Goal: Task Accomplishment & Management: Complete application form

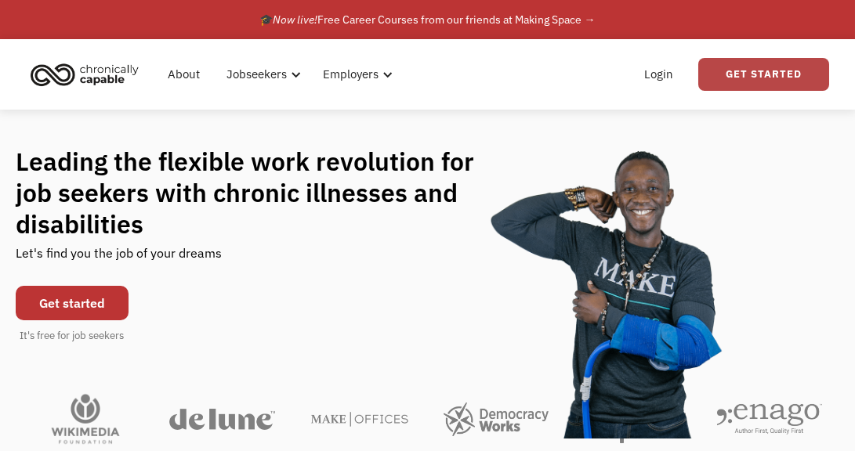
click at [747, 72] on link "Get Started" at bounding box center [763, 74] width 131 height 33
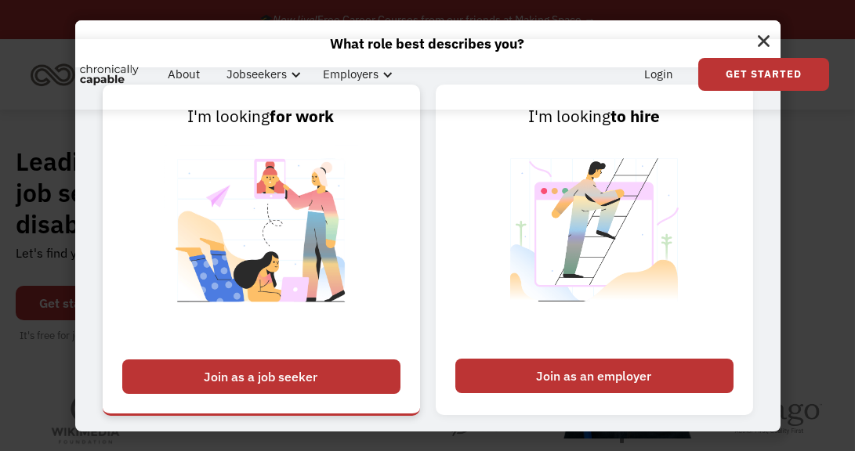
click at [376, 360] on div "Join as a job seeker" at bounding box center [261, 377] width 278 height 34
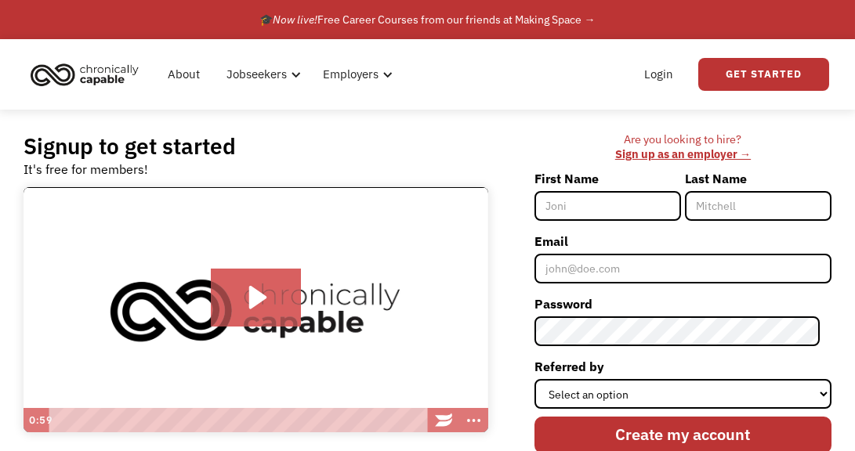
click at [604, 201] on input "First Name" at bounding box center [607, 206] width 147 height 30
type input "[PERSON_NAME]"
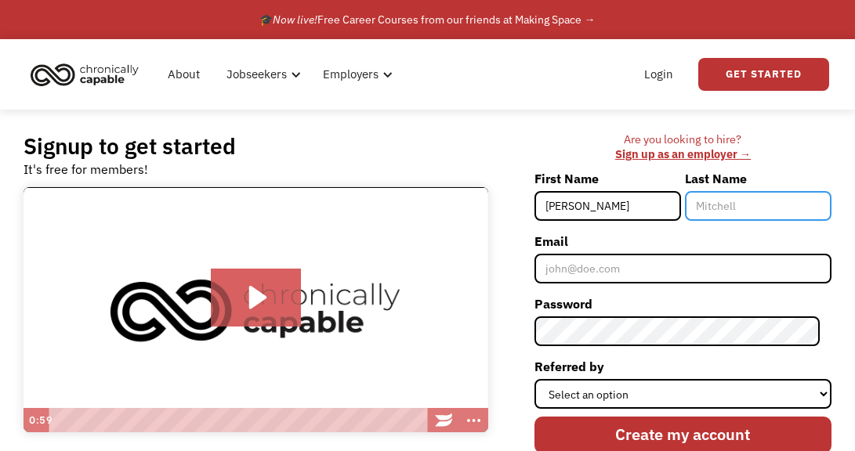
type input "[PERSON_NAME]"
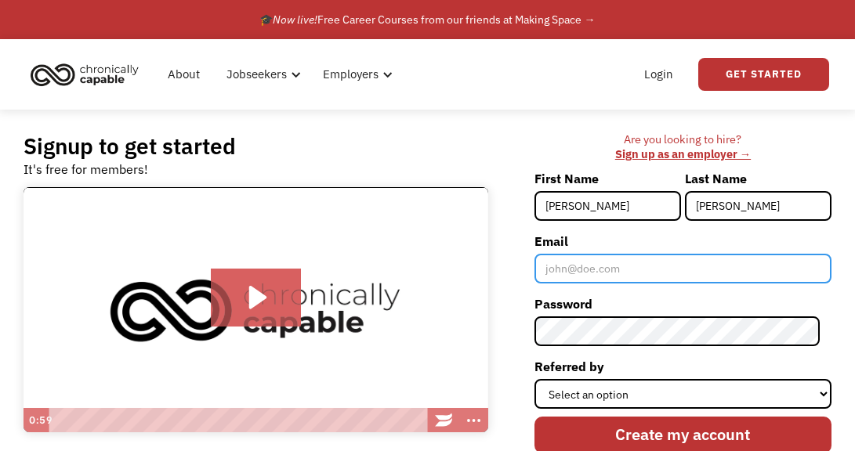
type input "[EMAIL_ADDRESS][DOMAIN_NAME]"
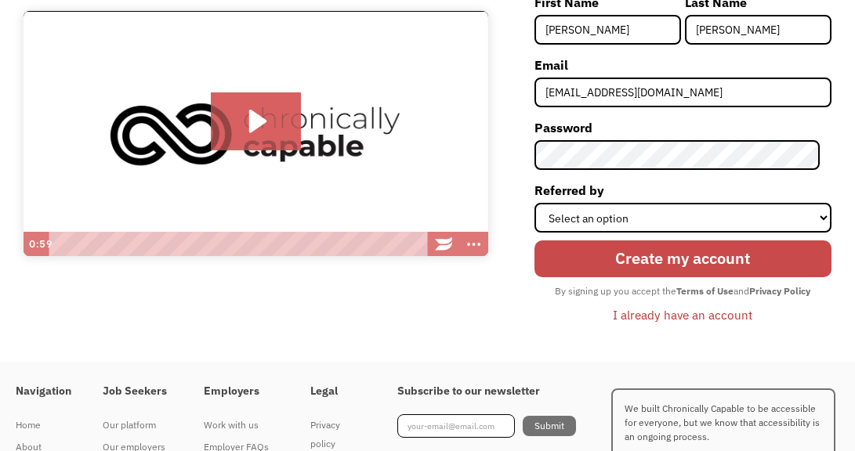
scroll to position [183, 0]
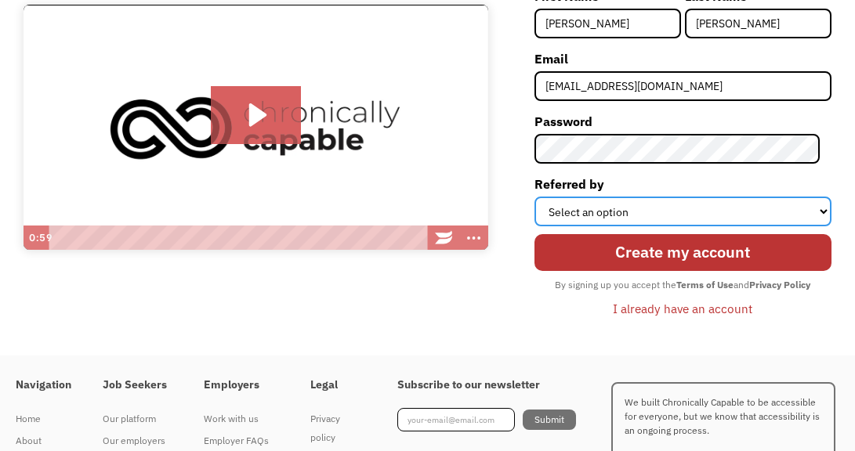
click at [775, 221] on select "Select an option Instagram Facebook Twitter Search Engine News Article Word of …" at bounding box center [682, 212] width 297 height 30
select select "Other"
click at [546, 197] on select "Select an option Instagram Facebook Twitter Search Engine News Article Word of …" at bounding box center [682, 212] width 297 height 30
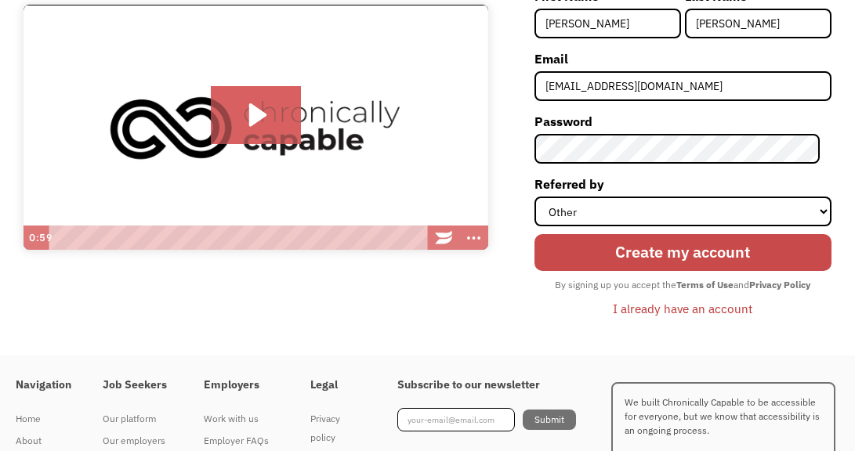
click at [736, 260] on input "Create my account" at bounding box center [682, 252] width 297 height 37
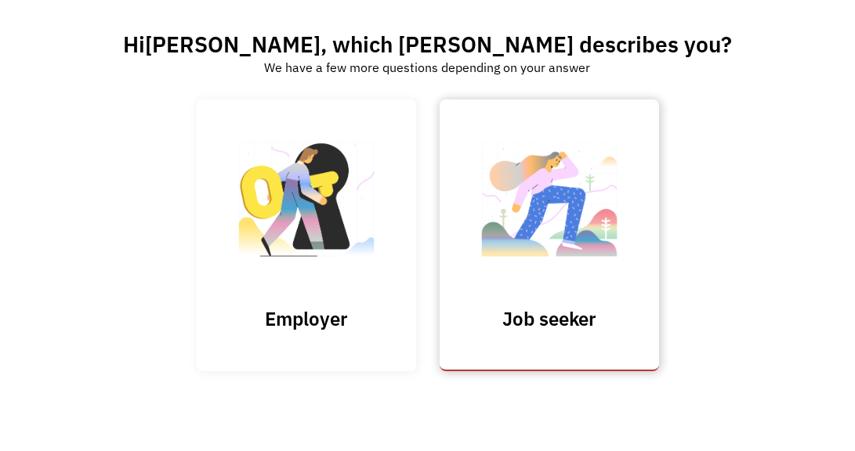
scroll to position [104, 0]
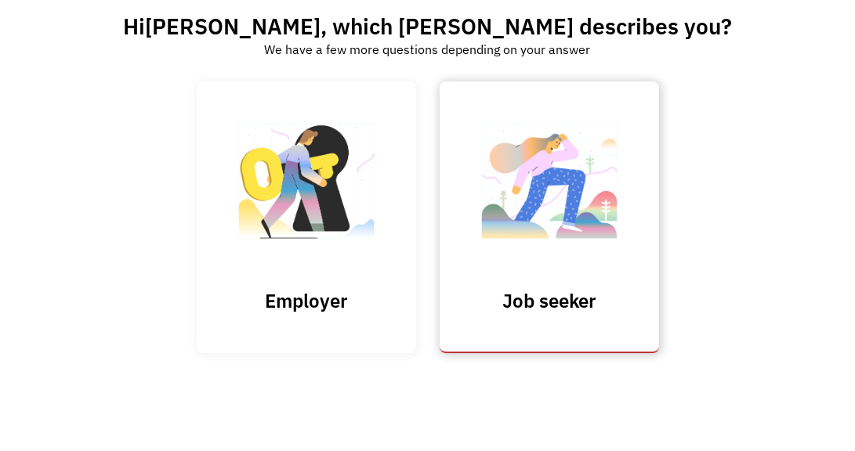
click at [555, 264] on img at bounding box center [549, 189] width 157 height 153
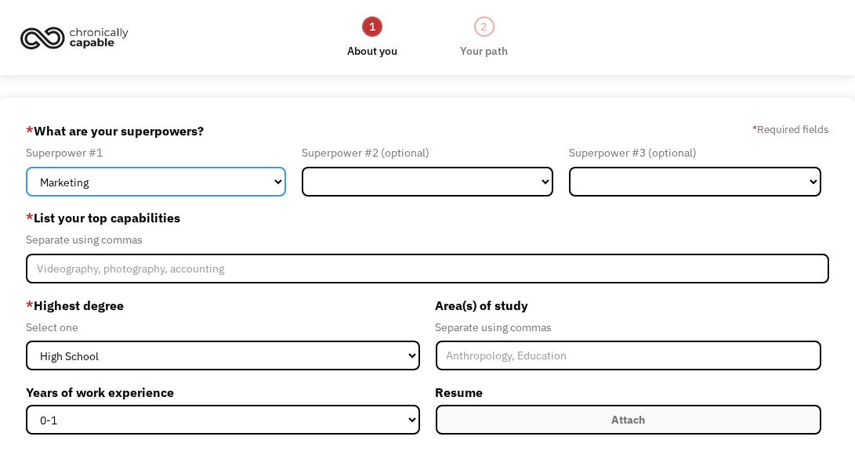
click at [221, 179] on select "Marketing Human Resources Finance Technology Operations Sales Industrial & Manu…" at bounding box center [156, 182] width 260 height 30
select select "Administration"
click at [26, 167] on select "Marketing Human Resources Finance Technology Operations Sales Industrial & Manu…" at bounding box center [156, 182] width 260 height 30
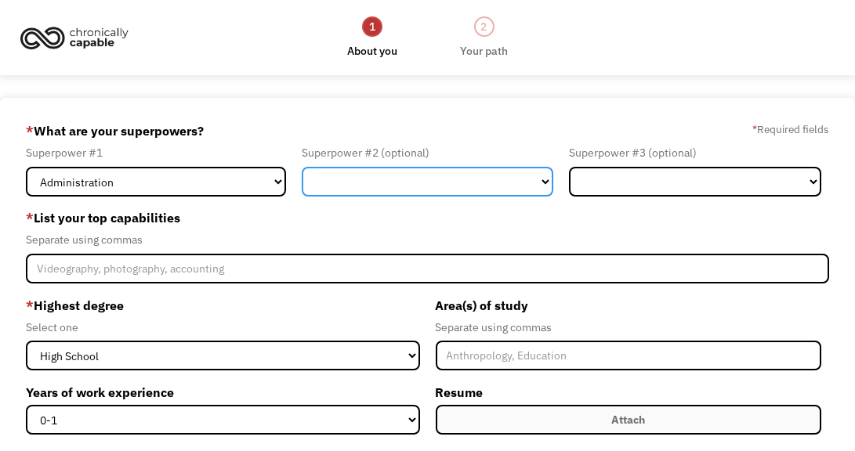
click at [437, 173] on select "Marketing Human Resources Finance Technology Operations Sales Industrial & Manu…" at bounding box center [428, 182] width 252 height 30
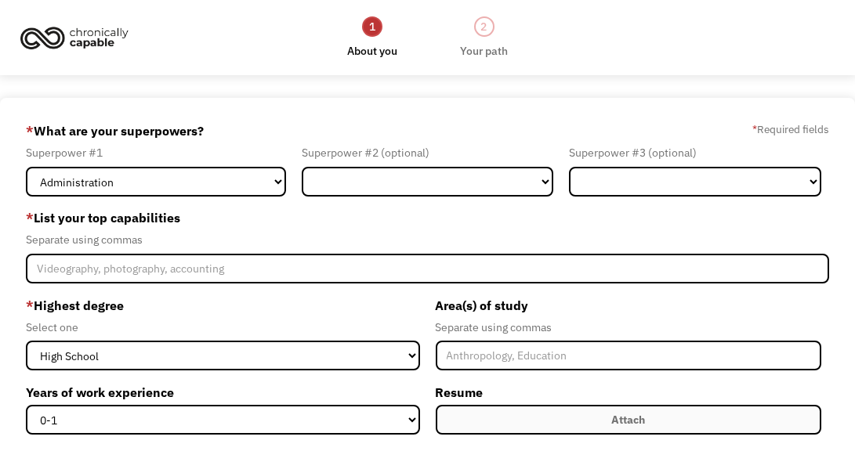
click at [231, 310] on label "* Highest degree" at bounding box center [223, 305] width 394 height 25
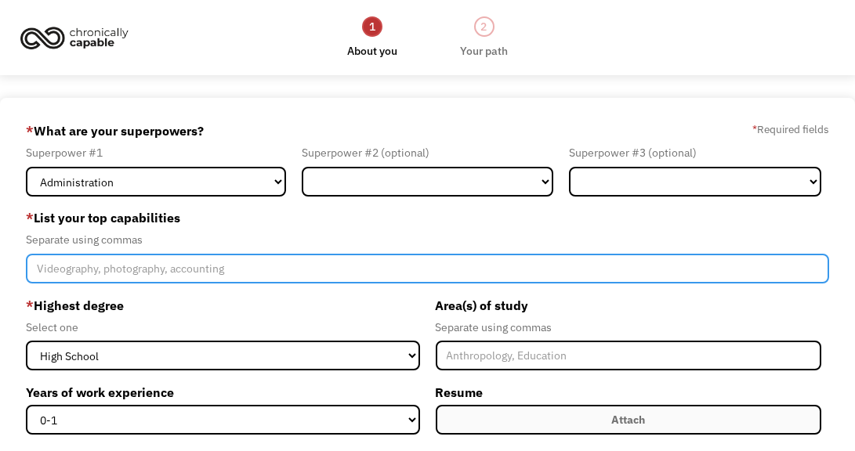
click at [248, 278] on input "Member-Create-Step1" at bounding box center [428, 269] width 804 height 30
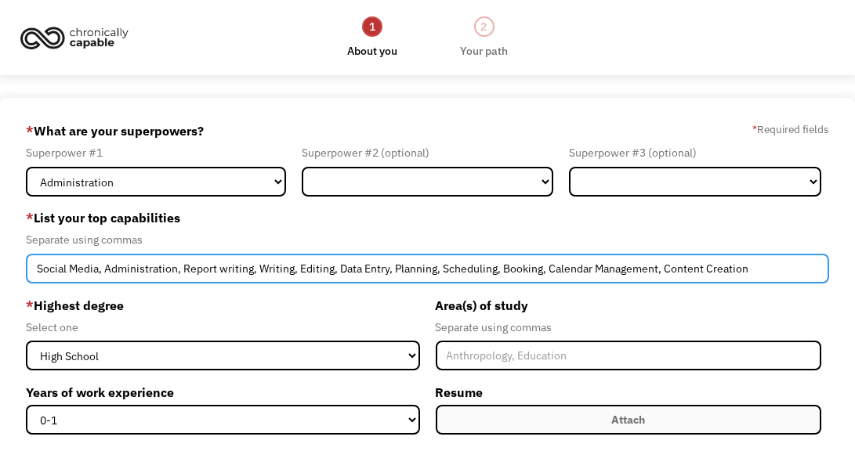
scroll to position [183, 0]
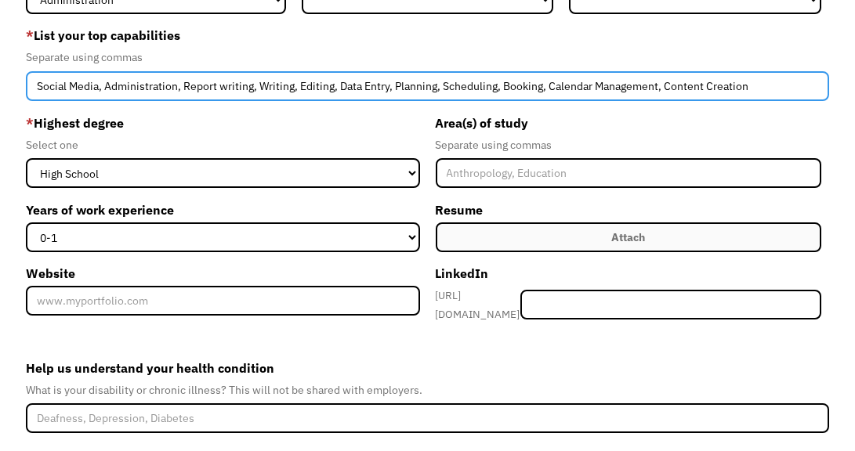
type input "Social Media, Administration, Report writing, Writing, Editing, Data Entry, Pla…"
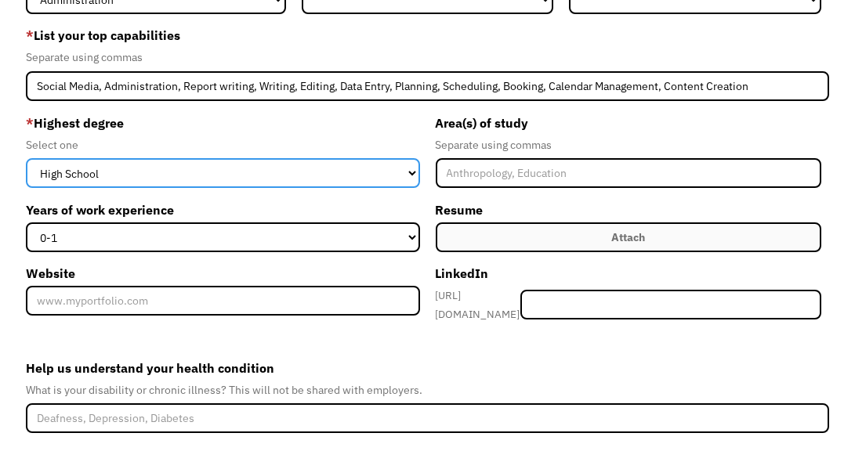
drag, startPoint x: 270, startPoint y: 177, endPoint x: 257, endPoint y: 157, distance: 23.9
click at [270, 176] on select "High School Associates Bachelors Master's PhD" at bounding box center [223, 173] width 394 height 30
select select "bachelors"
click at [26, 158] on select "High School Associates Bachelors Master's PhD" at bounding box center [223, 173] width 394 height 30
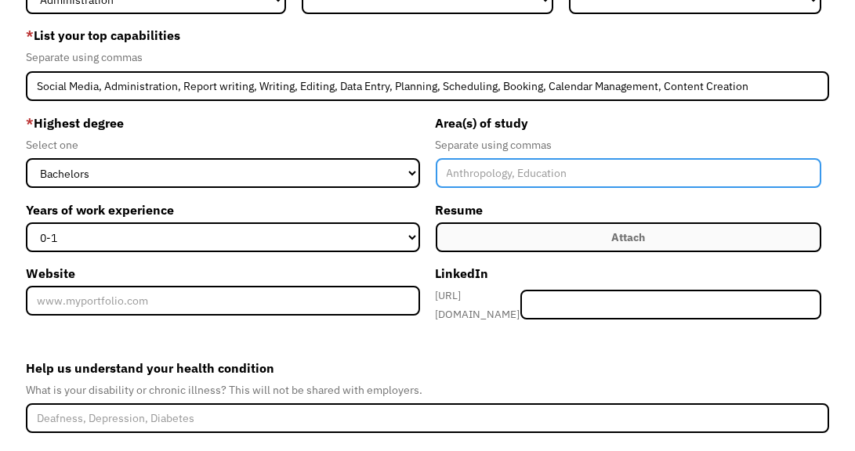
click at [537, 168] on input "Member-Create-Step1" at bounding box center [629, 173] width 386 height 30
type input "Psychology"
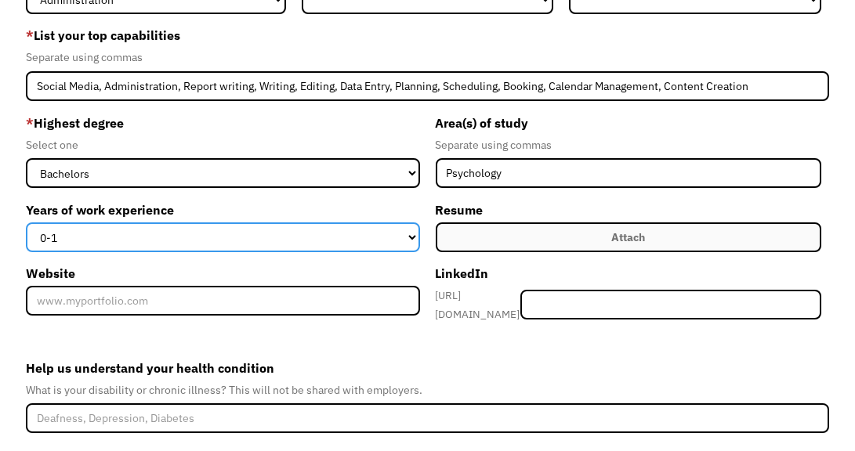
click at [391, 239] on select "0-1 2-4 5-10 11-15 15+" at bounding box center [223, 238] width 394 height 30
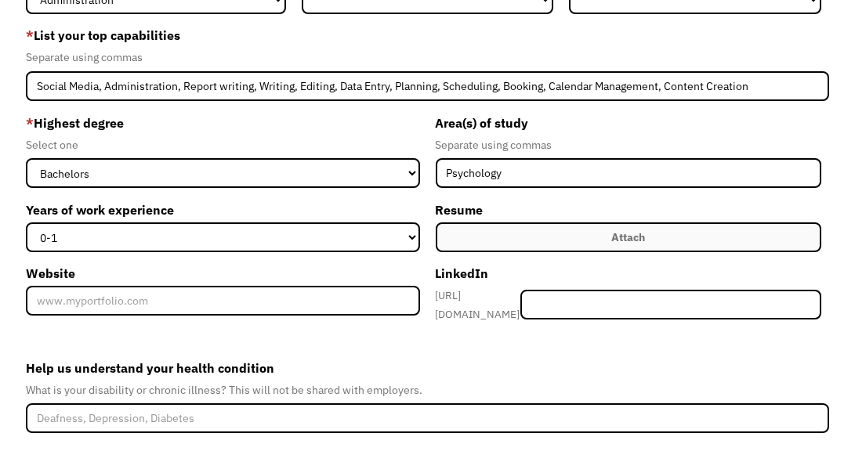
click at [535, 240] on label "Attach" at bounding box center [629, 238] width 386 height 30
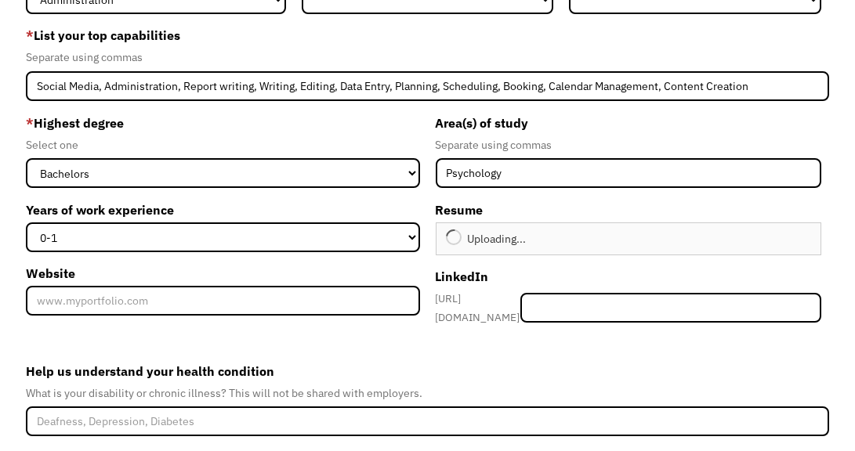
type input "Continue"
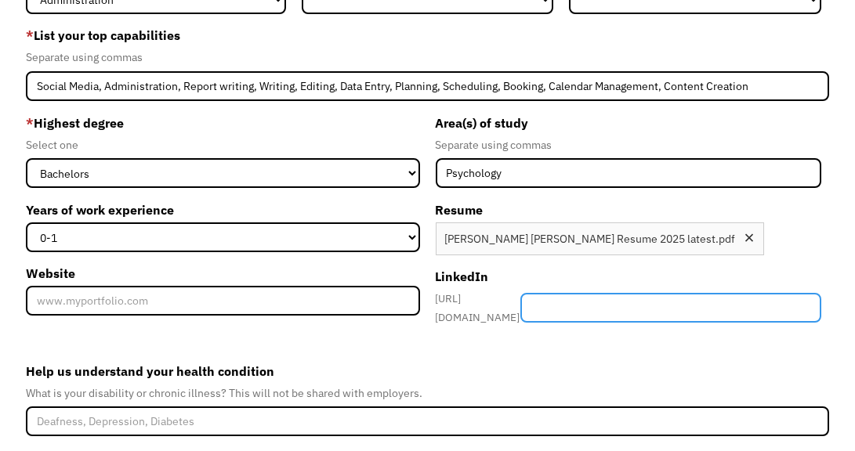
click at [590, 304] on input "Member-Create-Step1" at bounding box center [671, 308] width 302 height 30
paste input "[URL][DOMAIN_NAME][PERSON_NAME][PERSON_NAME]"
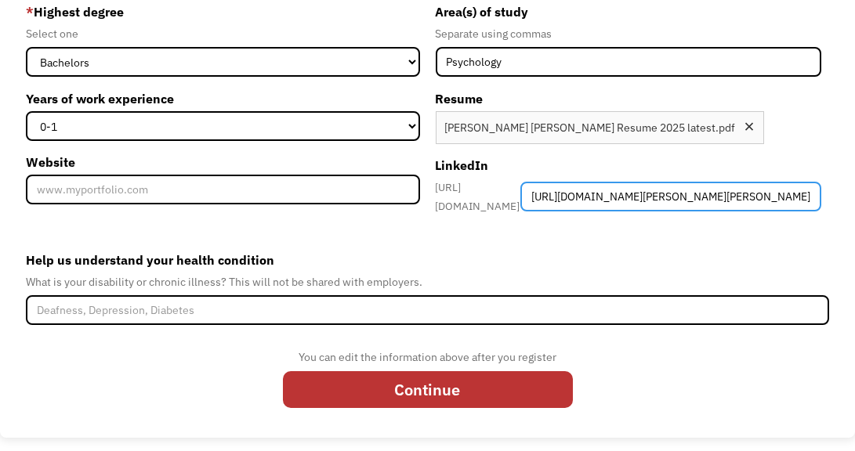
type input "https://www.linkedin.com/in/jamie-christianne-m-cruz-327052162/"
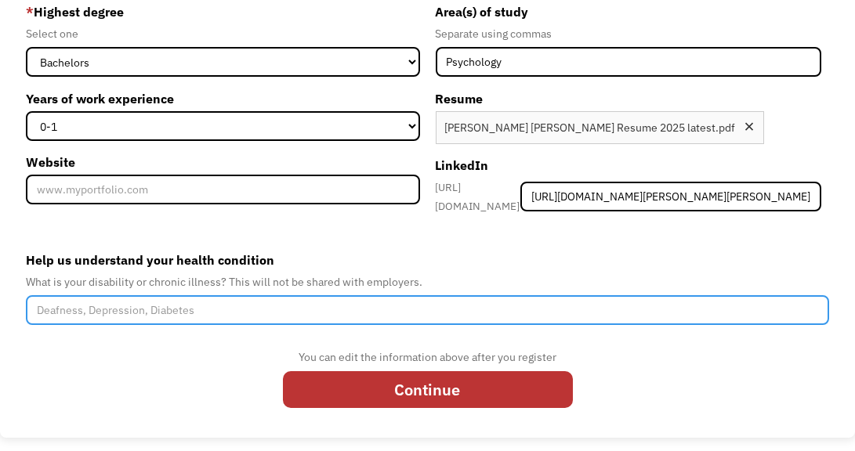
click at [322, 304] on input "Help us understand your health condition" at bounding box center [428, 310] width 804 height 30
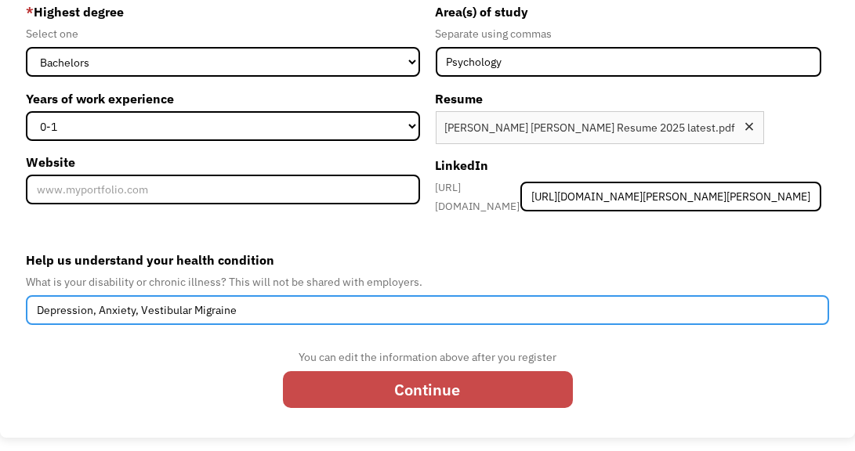
type input "Depression, Anxiety, Vestibular Migraine"
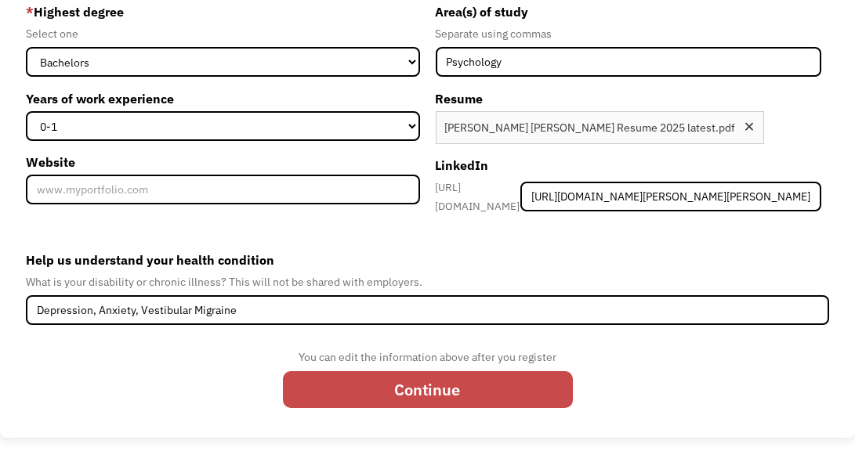
click at [402, 397] on input "Continue" at bounding box center [428, 389] width 290 height 37
type input "Please wait..."
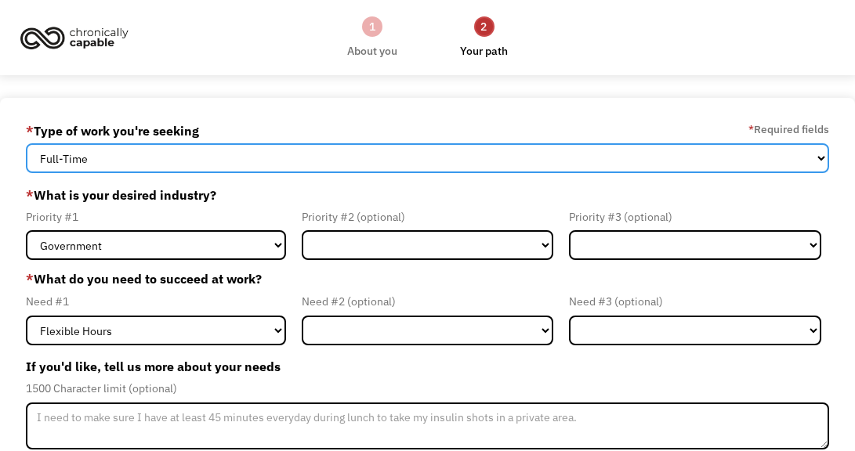
click at [253, 156] on select "Full-Time Part-Time Both Full-Time and Part-Time" at bounding box center [428, 158] width 804 height 30
click at [253, 155] on select "Full-Time Part-Time Both Full-Time and Part-Time" at bounding box center [428, 158] width 804 height 30
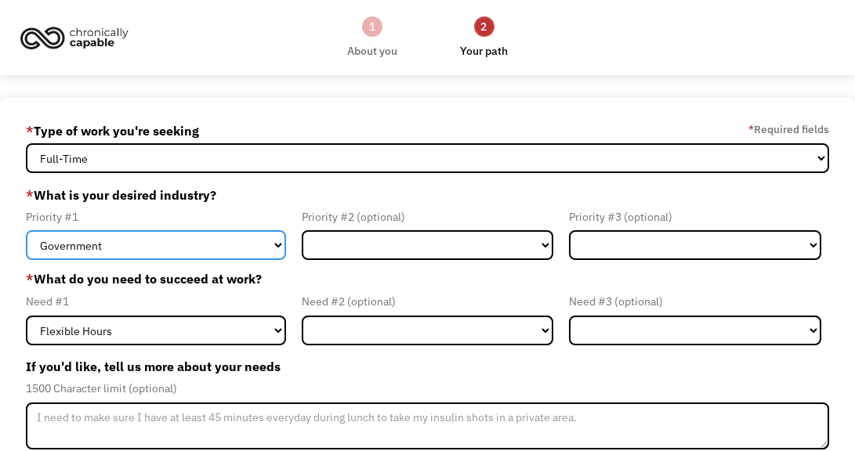
click at [203, 251] on select "Government Finance & Insurance Health & Social Care Tech & Engineering Creative…" at bounding box center [156, 245] width 260 height 30
click at [26, 230] on select "Government Finance & Insurance Health & Social Care Tech & Engineering Creative…" at bounding box center [156, 245] width 260 height 30
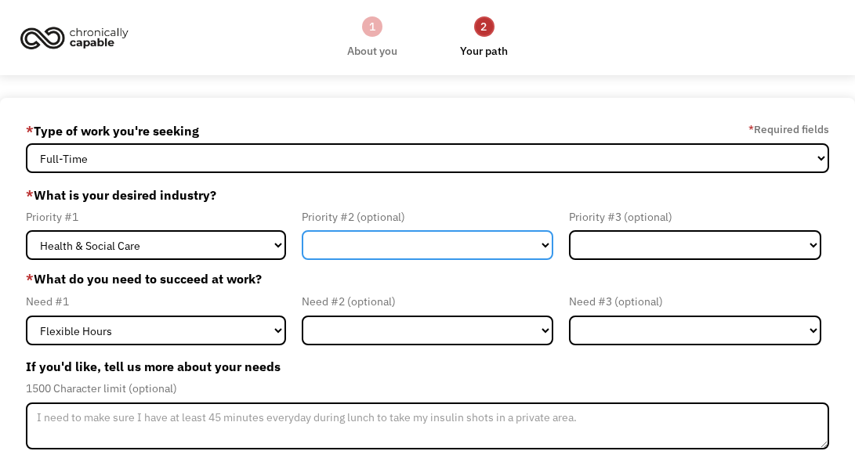
click at [386, 236] on select "Government Finance & Insurance Health & Social Care Tech & Engineering Creative…" at bounding box center [428, 245] width 252 height 30
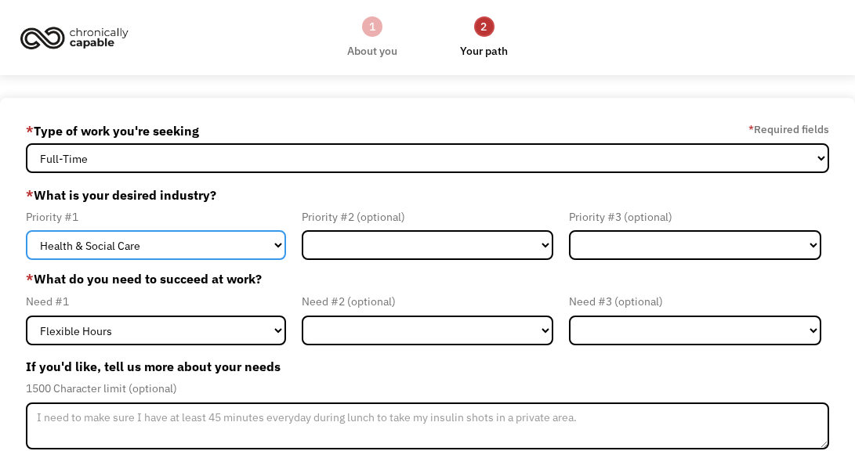
click at [230, 251] on select "Government Finance & Insurance Health & Social Care Tech & Engineering Creative…" at bounding box center [156, 245] width 260 height 30
click at [26, 230] on select "Government Finance & Insurance Health & Social Care Tech & Engineering Creative…" at bounding box center [156, 245] width 260 height 30
click at [278, 259] on select "Government Finance & Insurance Health & Social Care Tech & Engineering Creative…" at bounding box center [156, 245] width 260 height 30
select select "Administrative"
click at [26, 230] on select "Government Finance & Insurance Health & Social Care Tech & Engineering Creative…" at bounding box center [156, 245] width 260 height 30
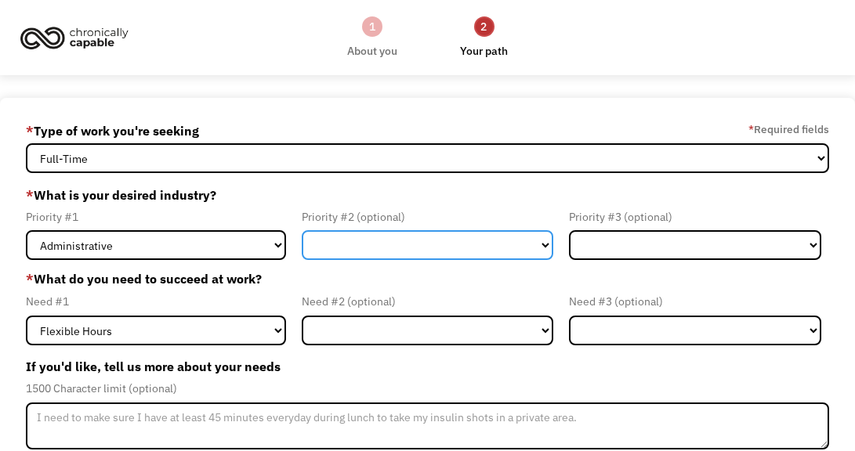
click at [354, 256] on select "Government Finance & Insurance Health & Social Care Tech & Engineering Creative…" at bounding box center [428, 245] width 252 height 30
select select "Creative & Design"
click at [302, 230] on select "Government Finance & Insurance Health & Social Care Tech & Engineering Creative…" at bounding box center [428, 245] width 252 height 30
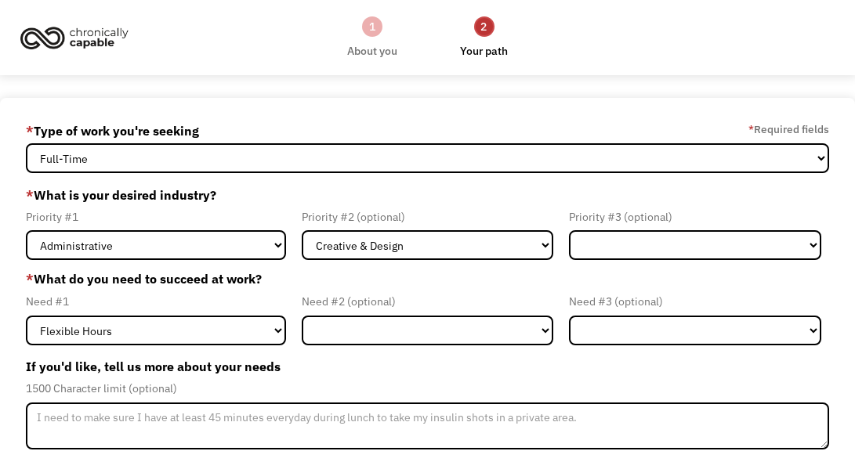
click at [639, 260] on form "68a42b90622b2f36980405fb jamieannesings@gmail.com Jamie Cruz * Type of work you…" at bounding box center [428, 381] width 804 height 527
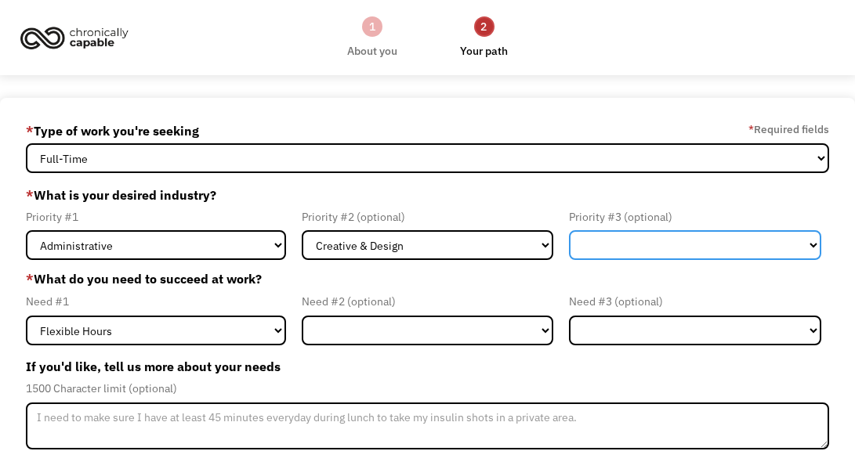
click at [651, 259] on select "Government Finance & Insurance Health & Social Care Tech & Engineering Creative…" at bounding box center [695, 245] width 252 height 30
select select "Health & Social Care"
click at [569, 230] on select "Government Finance & Insurance Health & Social Care Tech & Engineering Creative…" at bounding box center [695, 245] width 252 height 30
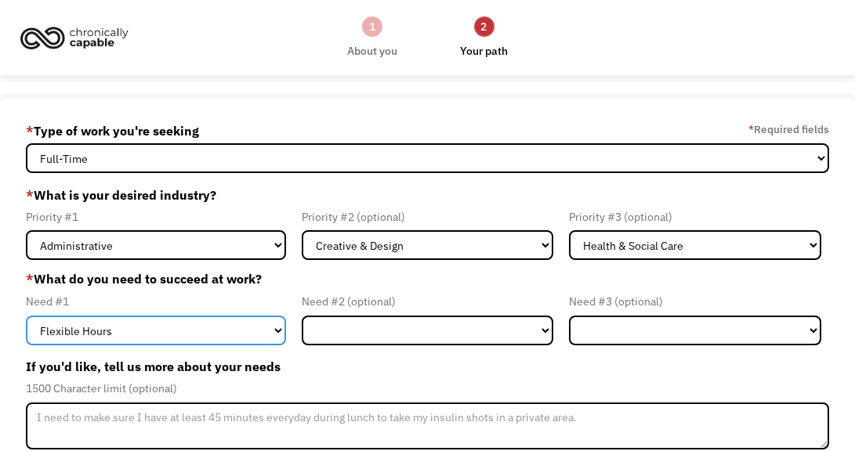
click at [248, 327] on select "Flexible Hours Remote Work Service Animal On-site Accommodations Visual Support…" at bounding box center [156, 331] width 260 height 30
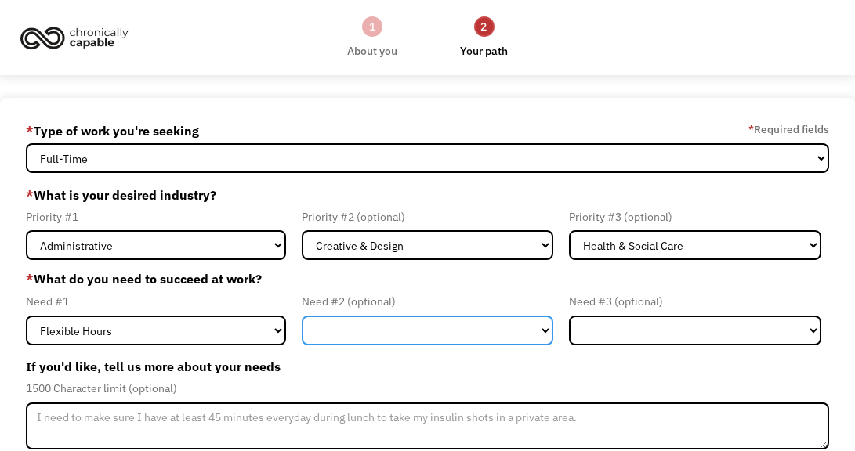
click at [385, 330] on select "Flexible Hours Remote Work Service Animal On-site Accommodations Visual Support…" at bounding box center [428, 331] width 252 height 30
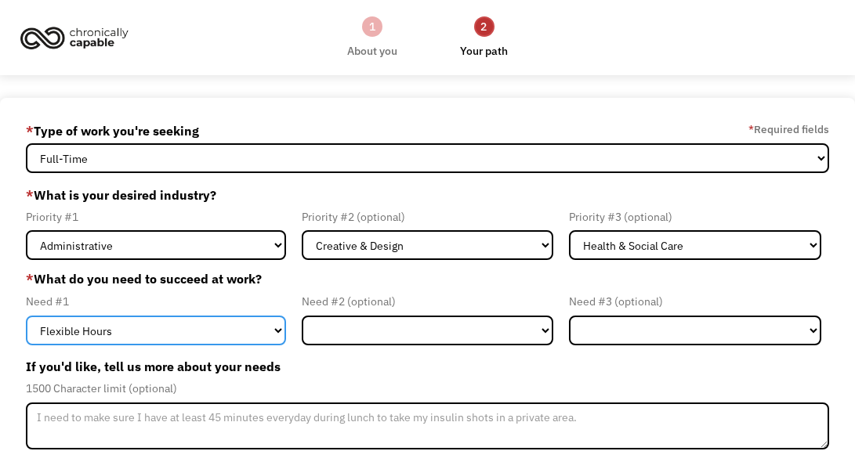
click at [183, 322] on select "Flexible Hours Remote Work Service Animal On-site Accommodations Visual Support…" at bounding box center [156, 331] width 260 height 30
select select "Remote Work"
click at [26, 316] on select "Flexible Hours Remote Work Service Animal On-site Accommodations Visual Support…" at bounding box center [156, 331] width 260 height 30
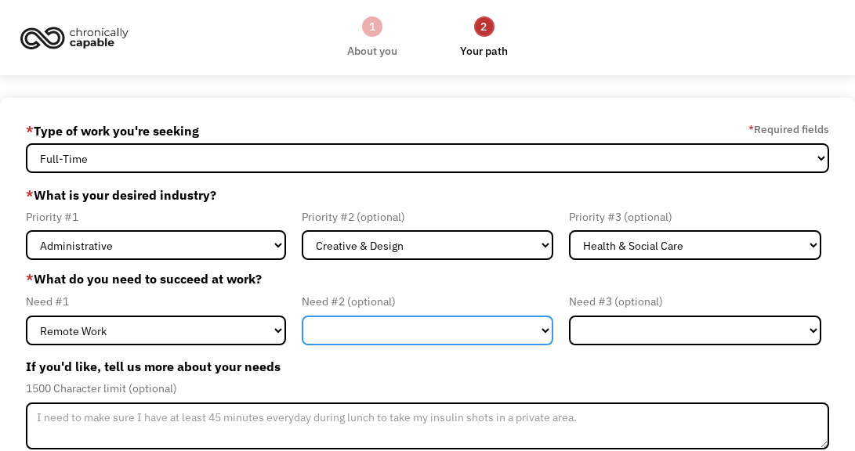
click at [362, 344] on select "Flexible Hours Remote Work Service Animal On-site Accommodations Visual Support…" at bounding box center [428, 331] width 252 height 30
select select "Flexible Hours"
click at [302, 316] on select "Flexible Hours Remote Work Service Animal On-site Accommodations Visual Support…" at bounding box center [428, 331] width 252 height 30
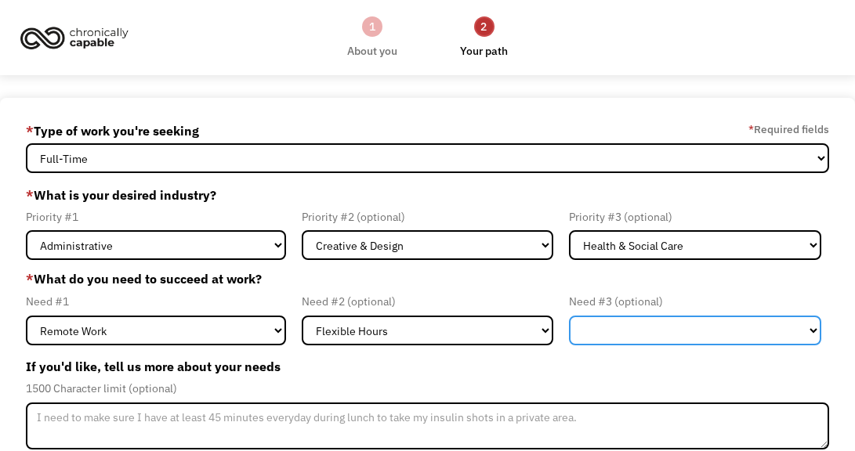
click at [596, 328] on select "Flexible Hours Remote Work Service Animal On-site Accommodations Visual Support…" at bounding box center [695, 331] width 252 height 30
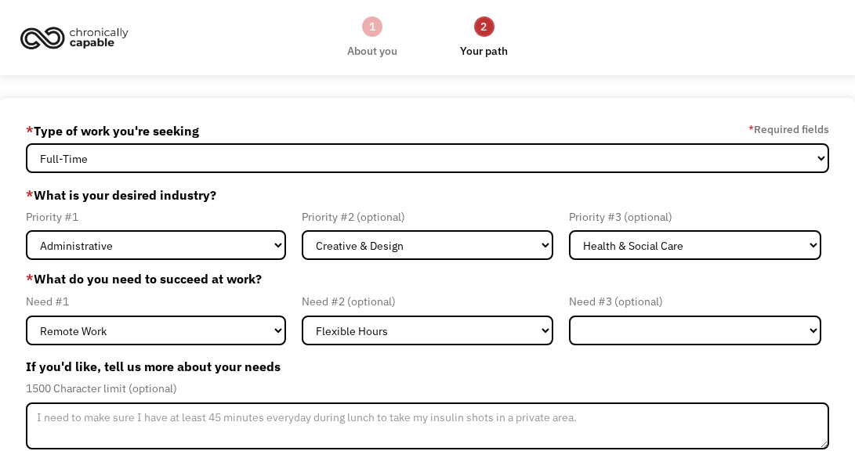
click at [480, 379] on div "1500 Character limit (optional)" at bounding box center [428, 388] width 804 height 19
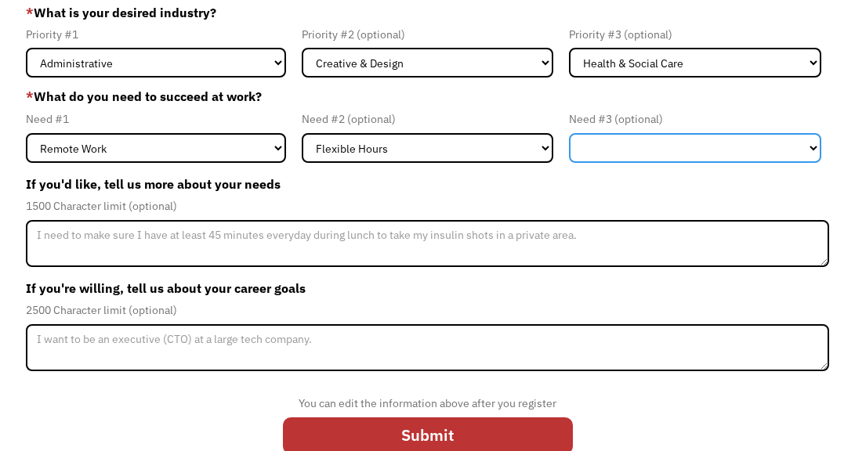
click at [616, 151] on select "Flexible Hours Remote Work Service Animal On-site Accommodations Visual Support…" at bounding box center [695, 148] width 252 height 30
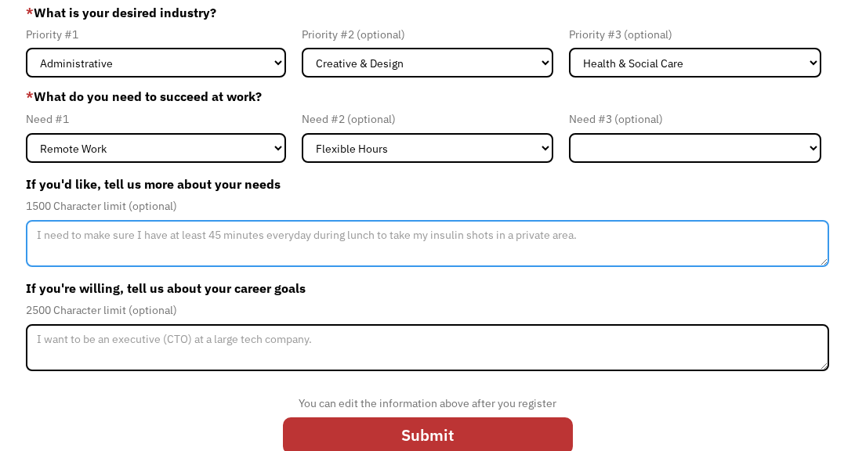
click at [436, 253] on textarea "Member-Update-Form-Step2" at bounding box center [428, 243] width 804 height 47
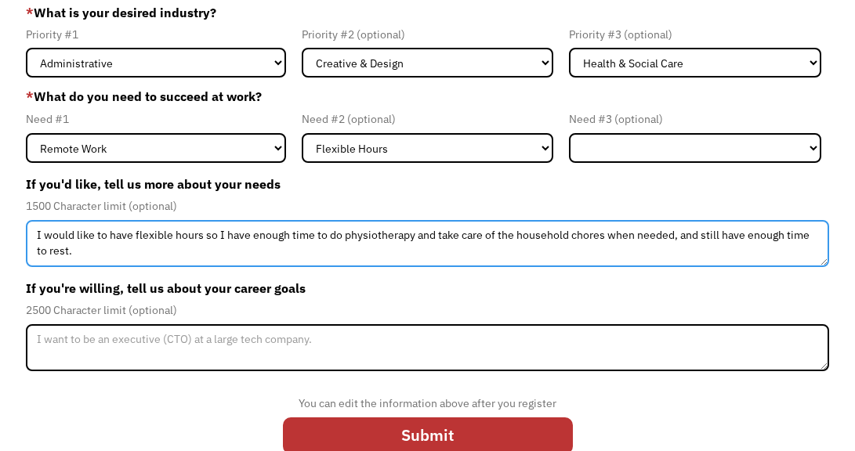
type textarea "I would like to have flexible hours so I have enough time to do physiotherapy a…"
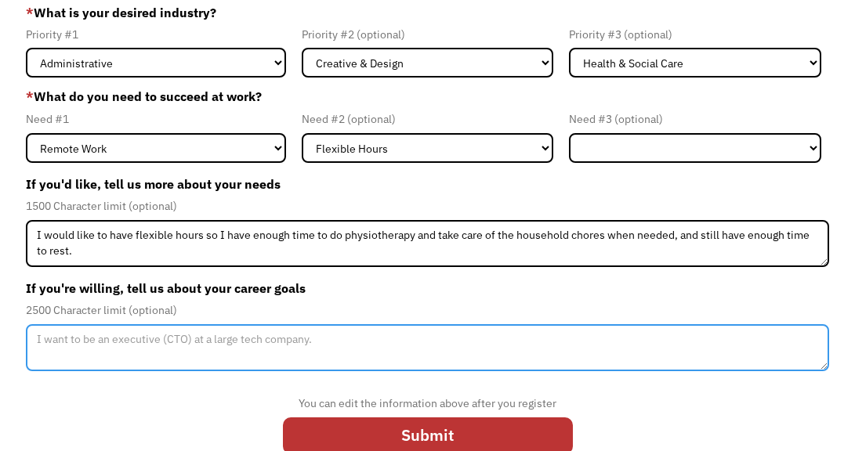
click at [353, 351] on textarea "Member-Update-Form-Step2" at bounding box center [428, 347] width 804 height 47
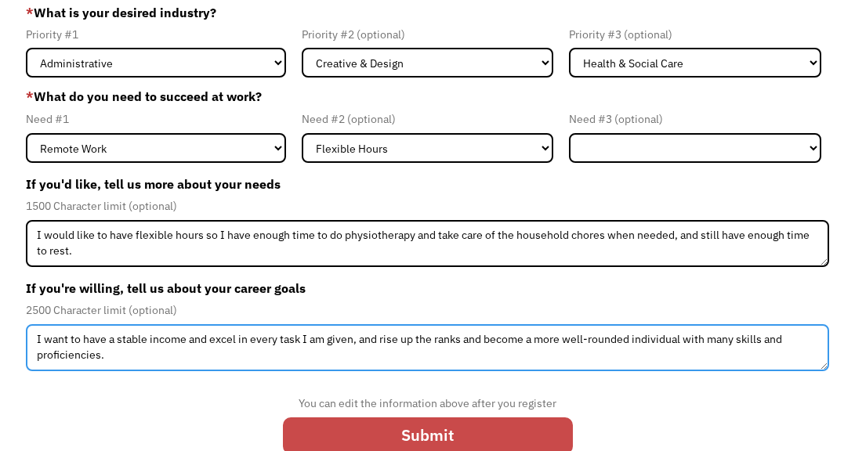
type textarea "I want to have a stable income and excel in every task I am given, and rise up …"
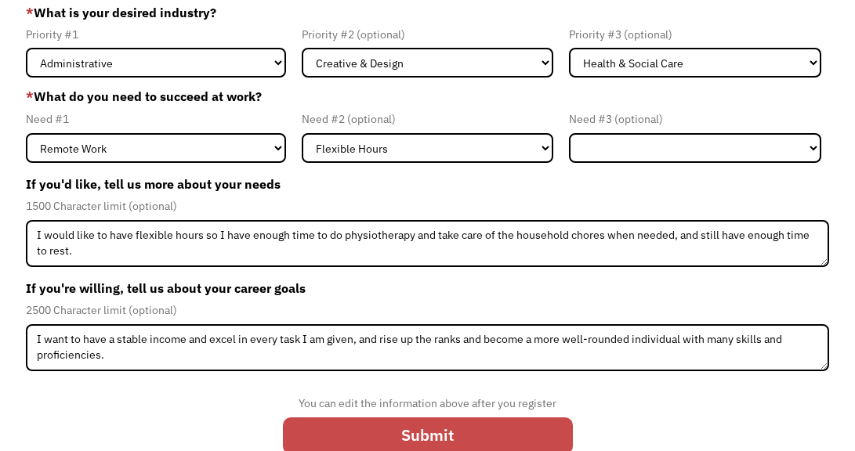
click at [350, 431] on input "Submit" at bounding box center [428, 436] width 290 height 37
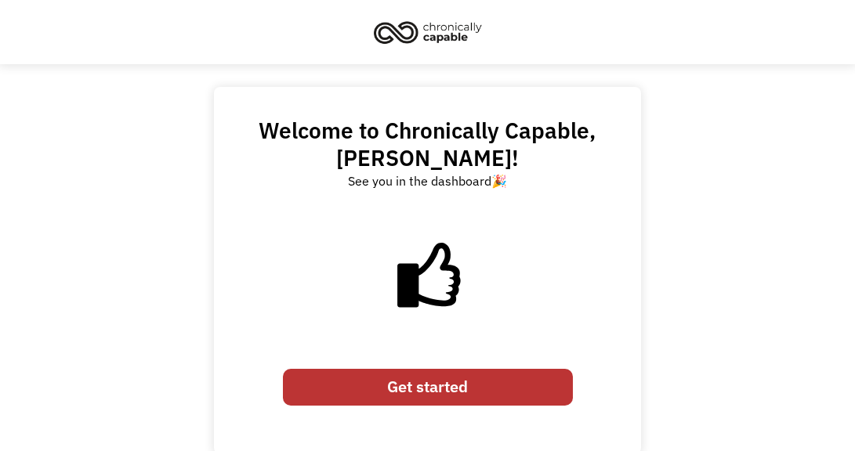
click at [432, 380] on link "Get started" at bounding box center [428, 387] width 290 height 37
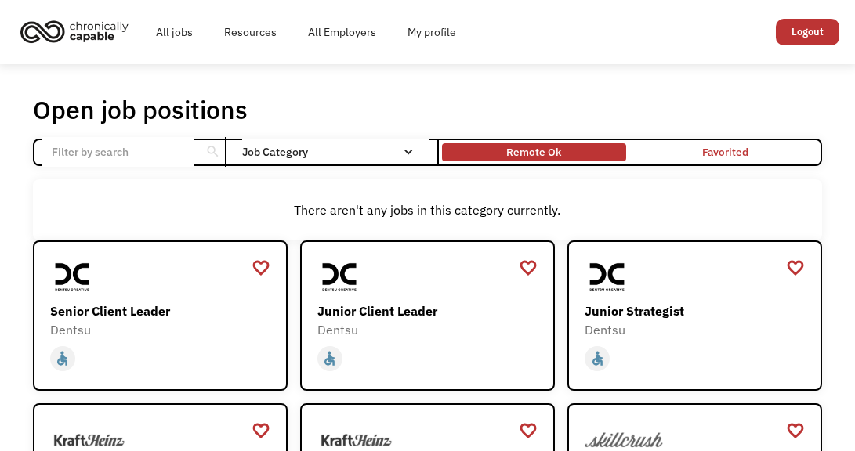
click at [516, 150] on div "Remote Ok" at bounding box center [533, 152] width 55 height 19
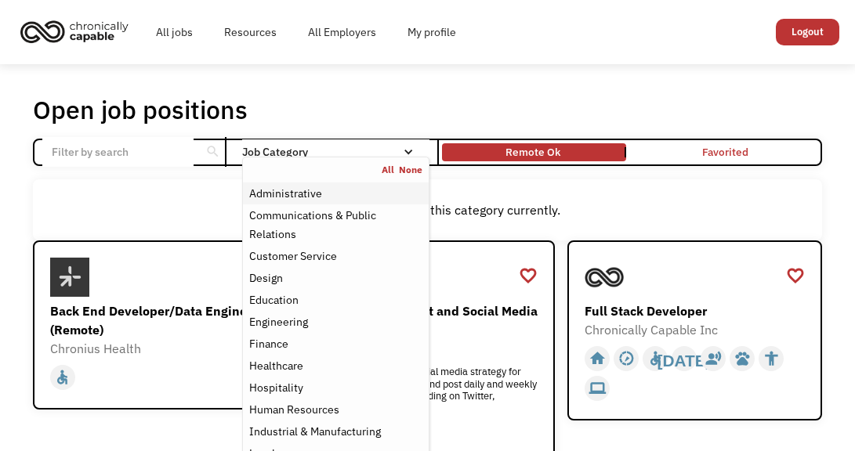
click at [379, 192] on div "Administrative" at bounding box center [335, 193] width 172 height 19
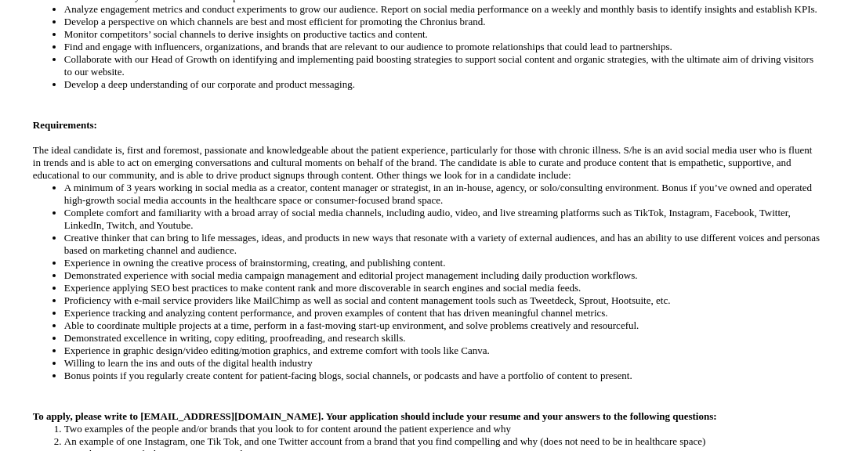
scroll to position [731, 0]
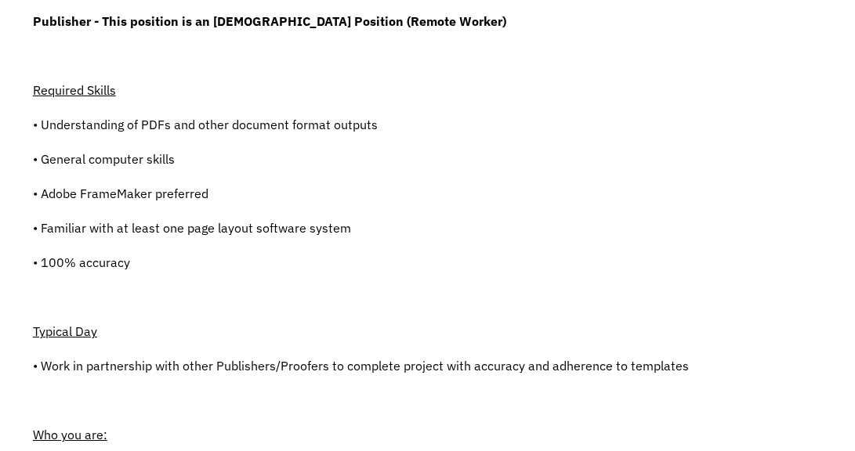
scroll to position [365, 0]
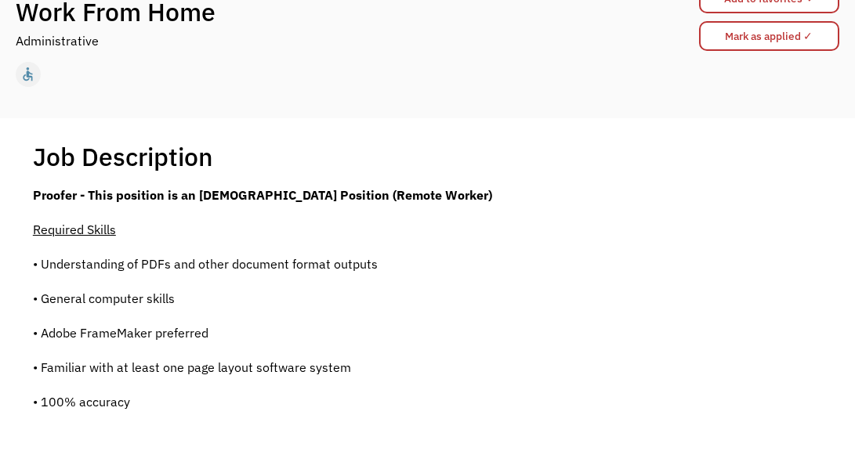
scroll to position [365, 0]
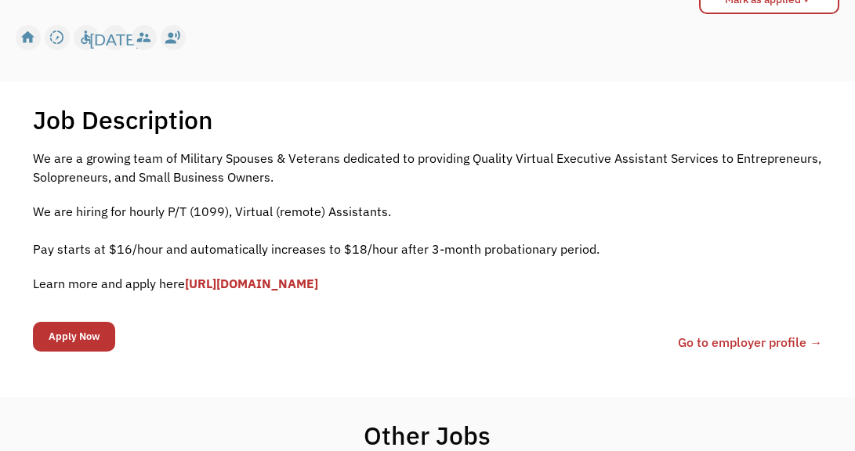
scroll to position [183, 0]
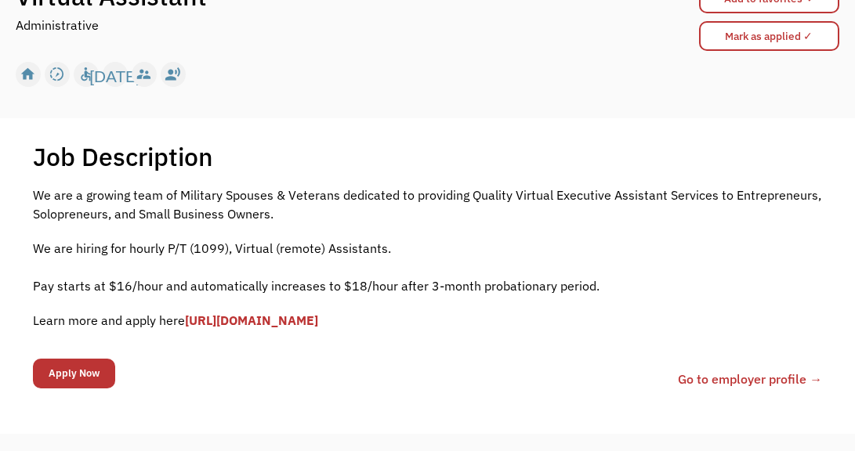
click at [287, 320] on link "[URL][DOMAIN_NAME]" at bounding box center [251, 321] width 133 height 16
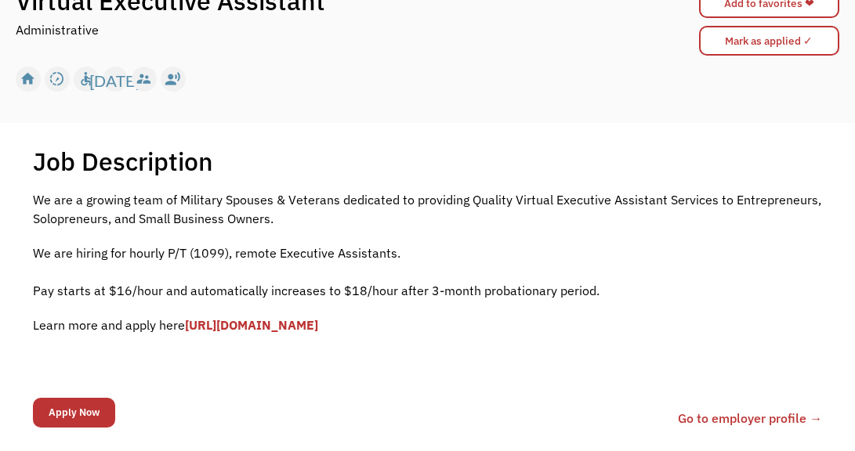
scroll to position [183, 0]
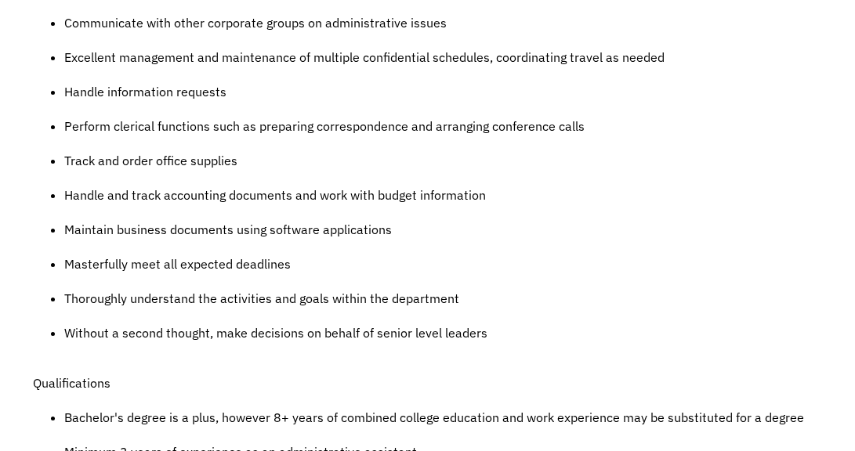
scroll to position [731, 0]
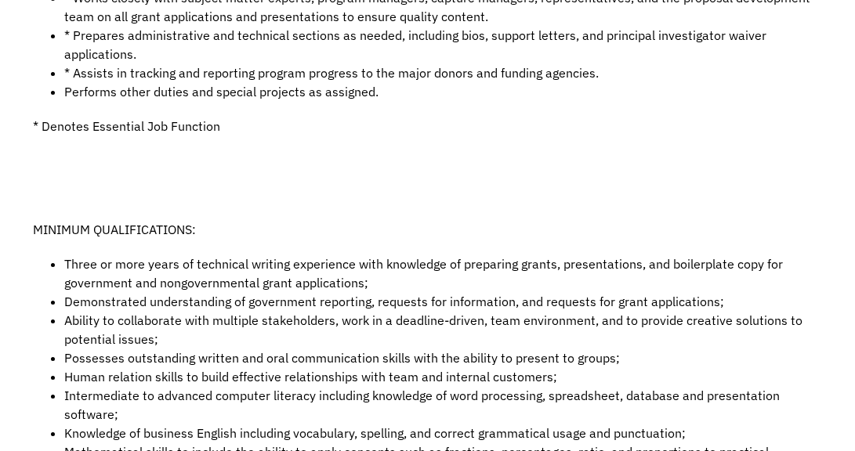
scroll to position [914, 0]
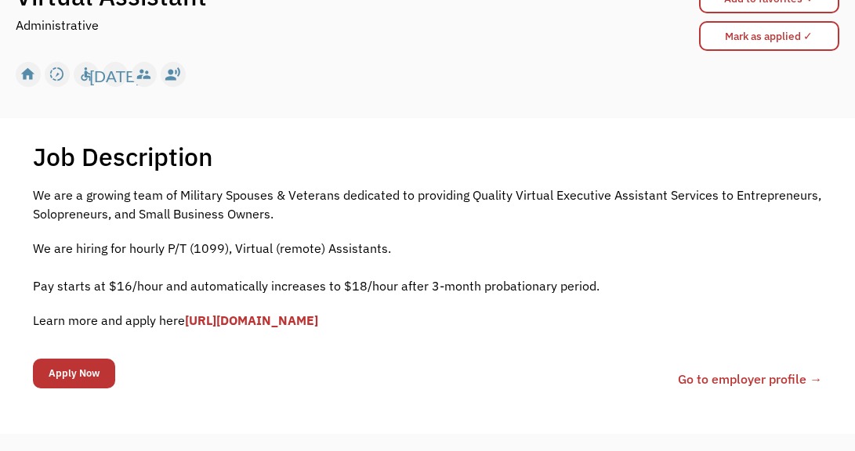
click at [63, 222] on div "We are a growing team of Military Spouses & Veterans dedicated to providing Qua…" at bounding box center [427, 295] width 789 height 219
click at [73, 383] on input "Apply Now" at bounding box center [74, 374] width 82 height 30
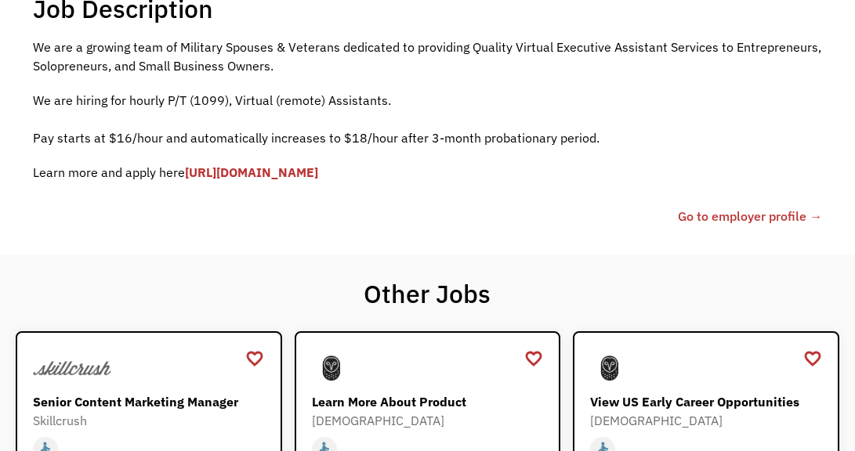
scroll to position [217, 0]
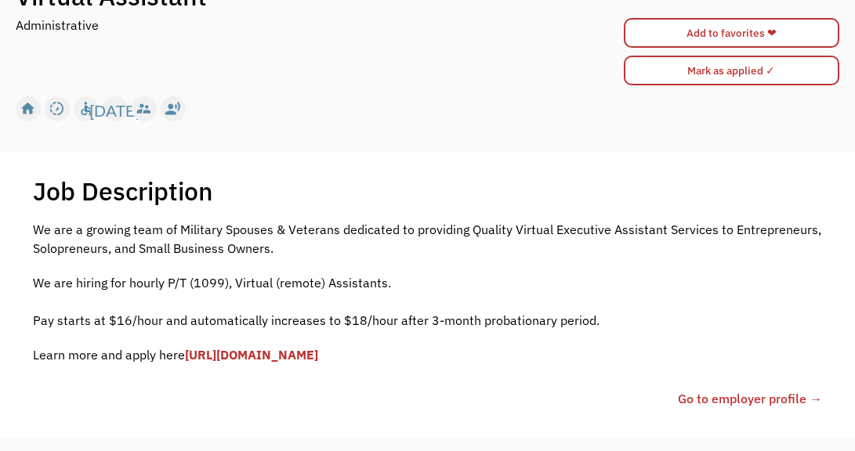
click at [318, 358] on link "[URL][DOMAIN_NAME]" at bounding box center [251, 355] width 133 height 16
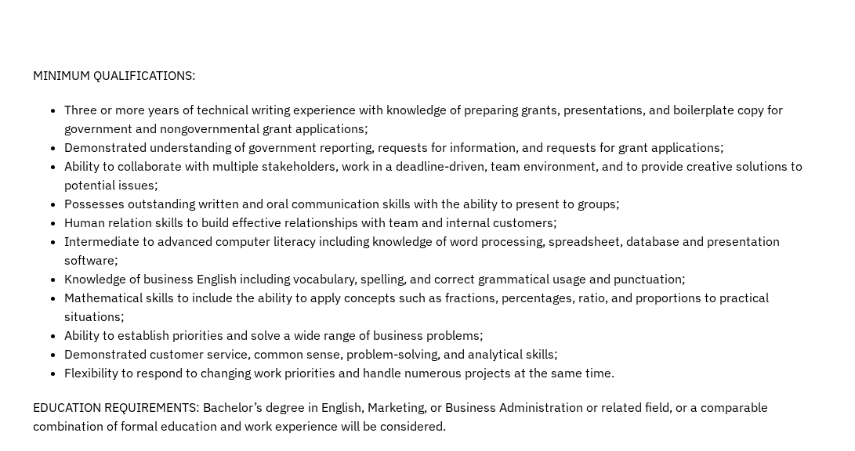
scroll to position [1097, 0]
